Goal: Task Accomplishment & Management: Manage account settings

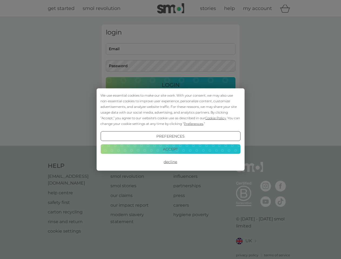
click at [216, 118] on span "Cookie Policy" at bounding box center [215, 118] width 21 height 4
click at [193, 124] on div "login Email Password Login ● ● ● ● ● ● ● ● ● ● ● ● ● ● ● ● ● ● ● ● ● ● ● ● ● ● …" at bounding box center [171, 82] width 138 height 114
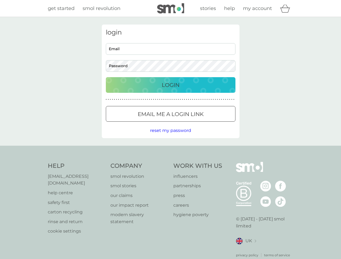
click at [170, 136] on div "login Email Password Login ● ● ● ● ● ● ● ● ● ● ● ● ● ● ● ● ● ● ● ● ● ● ● ● ● ● …" at bounding box center [171, 82] width 138 height 114
click at [170, 162] on div "Help [EMAIL_ADDRESS][DOMAIN_NAME] help centre safety first carton recycling rin…" at bounding box center [171, 210] width 246 height 96
click at [170, 149] on div "Help [EMAIL_ADDRESS][DOMAIN_NAME] help centre safety first carton recycling rin…" at bounding box center [170, 210] width 341 height 128
